Goal: Information Seeking & Learning: Check status

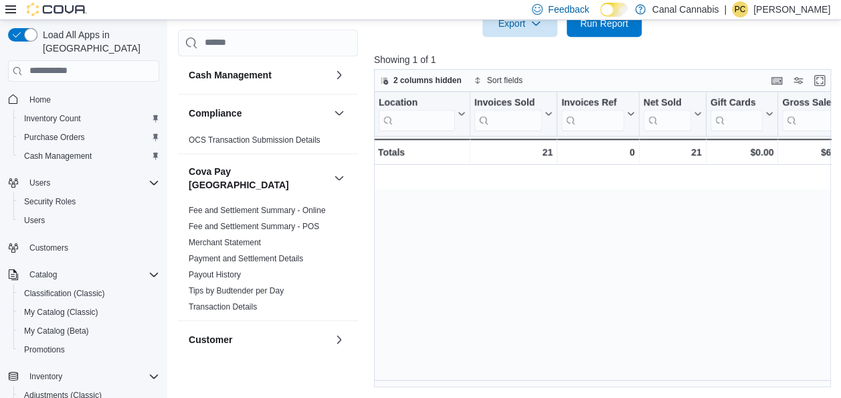
scroll to position [0, 1635]
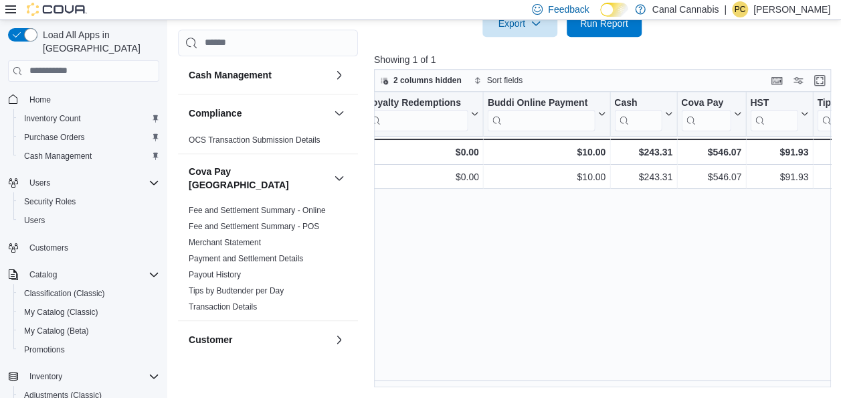
scroll to position [0, 1635]
